Goal: Information Seeking & Learning: Learn about a topic

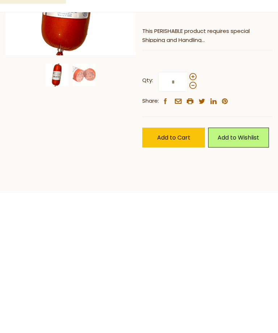
scroll to position [127, 0]
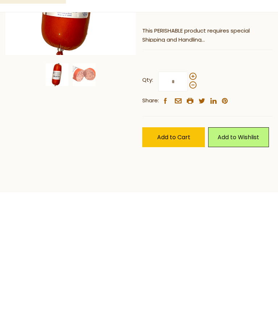
click at [90, 179] on img at bounding box center [84, 190] width 23 height 23
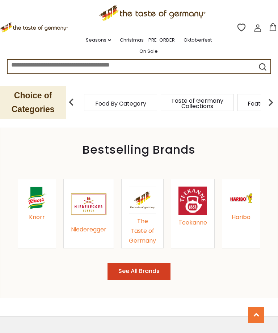
scroll to position [728, 0]
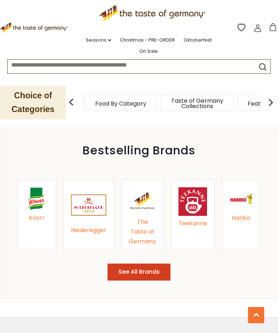
click at [92, 226] on div "Niederegger" at bounding box center [88, 231] width 35 height 10
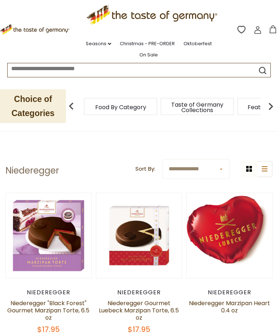
click at [260, 58] on div ".st0{fill:#EDD300;} .st1{fill:#D33E21;} .st0{fill:#EDD300;} .st1{fill:#D33E21;}…" at bounding box center [139, 30] width 278 height 61
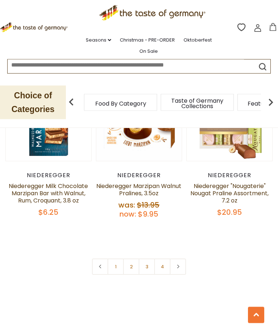
scroll to position [1936, 0]
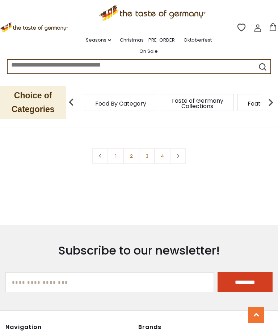
click at [133, 159] on link "2" at bounding box center [131, 156] width 16 height 16
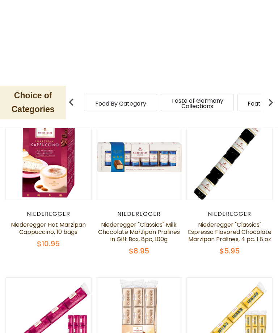
scroll to position [0, 0]
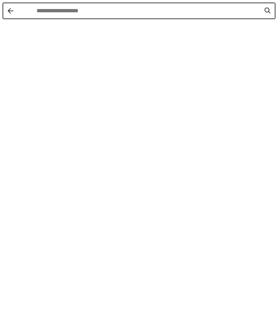
click at [148, 49] on div "Instant Search Results" at bounding box center [139, 166] width 278 height 333
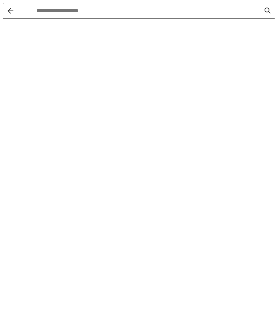
click at [77, 7] on input "Instant Search Results" at bounding box center [149, 11] width 224 height 8
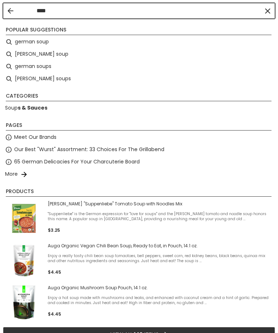
type input "*****"
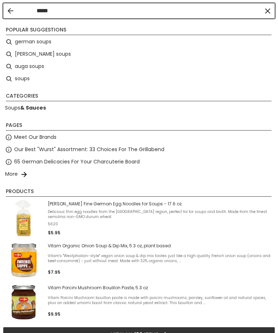
click at [57, 41] on li "german soups" at bounding box center [139, 42] width 272 height 12
type input "**********"
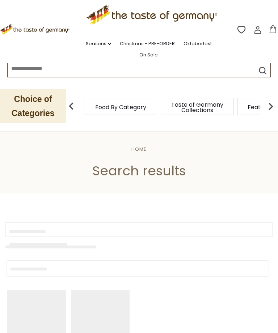
type input "**********"
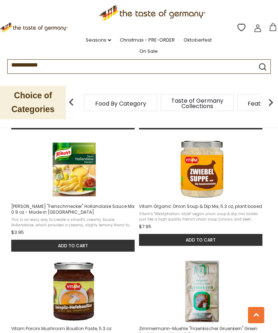
scroll to position [753, 0]
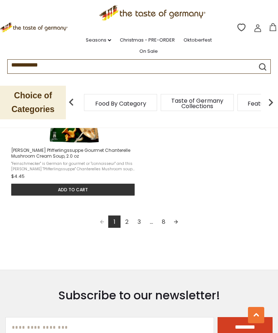
click at [128, 225] on link "2" at bounding box center [126, 222] width 12 height 12
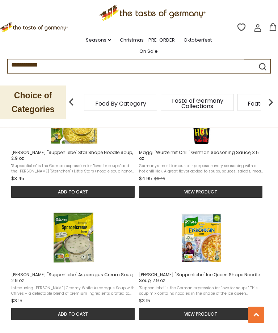
scroll to position [672, 0]
click at [208, 229] on img "Knorr" at bounding box center [202, 238] width 62 height 62
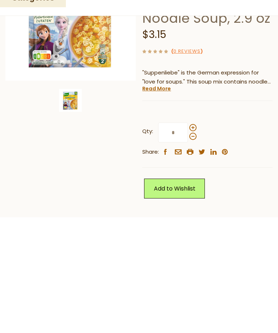
scroll to position [227, 0]
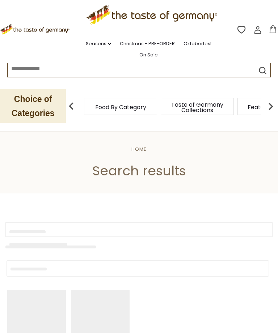
type input "**********"
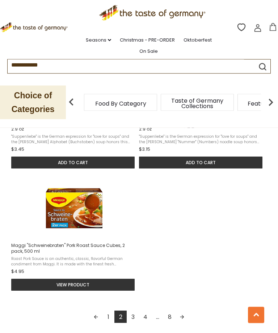
scroll to position [961, 0]
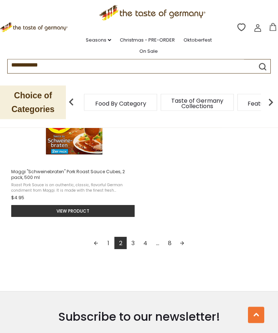
click at [135, 237] on link "3" at bounding box center [133, 243] width 12 height 12
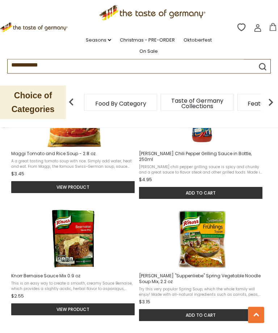
scroll to position [556, 0]
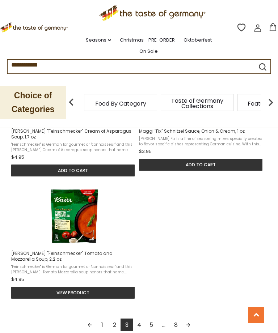
click at [142, 319] on link "4" at bounding box center [139, 325] width 12 height 12
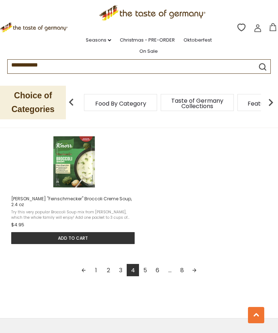
scroll to position [1017, 0]
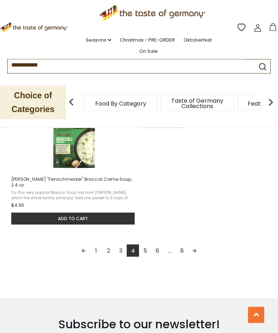
click at [147, 245] on link "5" at bounding box center [145, 251] width 12 height 12
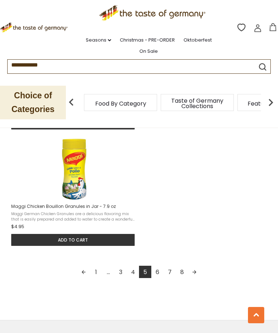
scroll to position [979, 0]
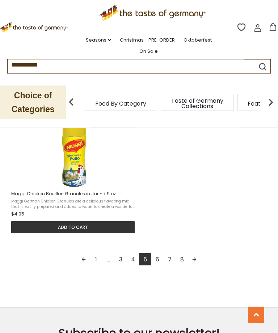
click at [161, 254] on link "6" at bounding box center [157, 260] width 12 height 12
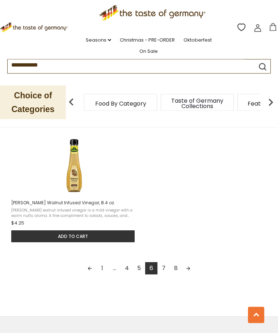
scroll to position [985, 0]
